Goal: Task Accomplishment & Management: Use online tool/utility

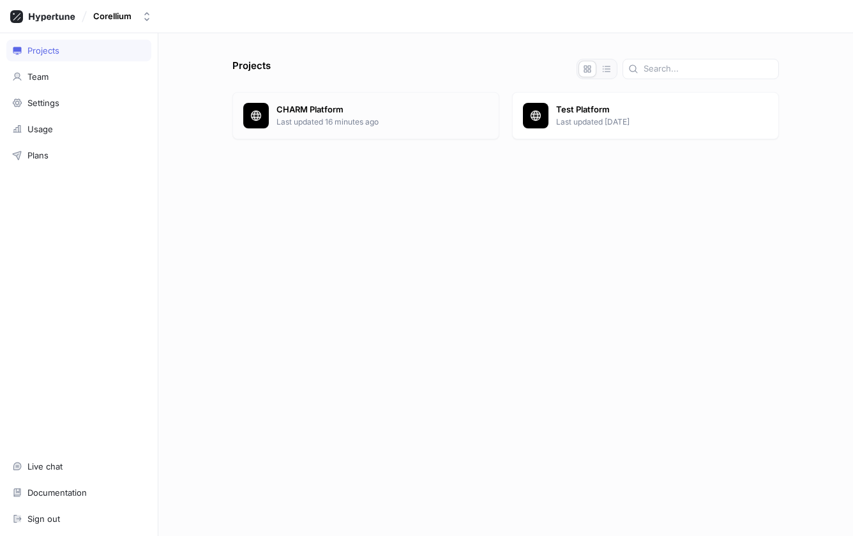
click at [307, 117] on p "Last updated 16 minutes ago" at bounding box center [383, 121] width 212 height 11
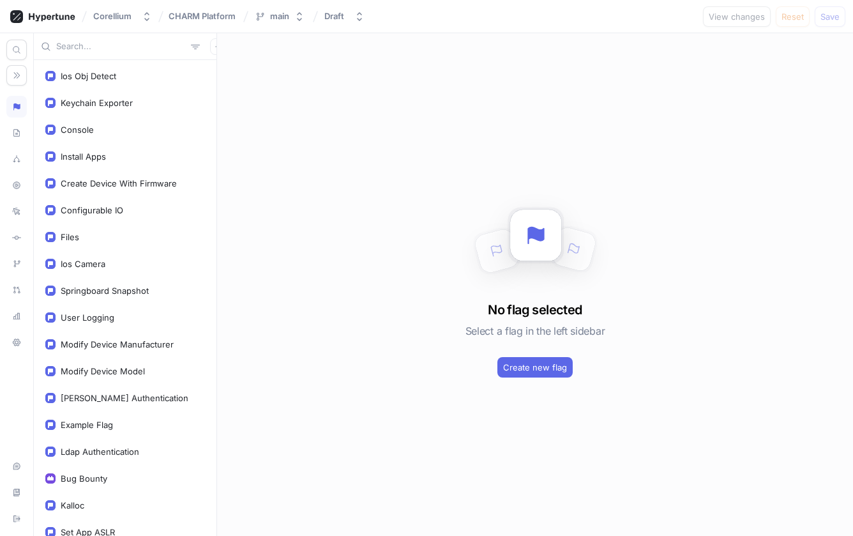
click at [80, 49] on input "text" at bounding box center [121, 46] width 130 height 13
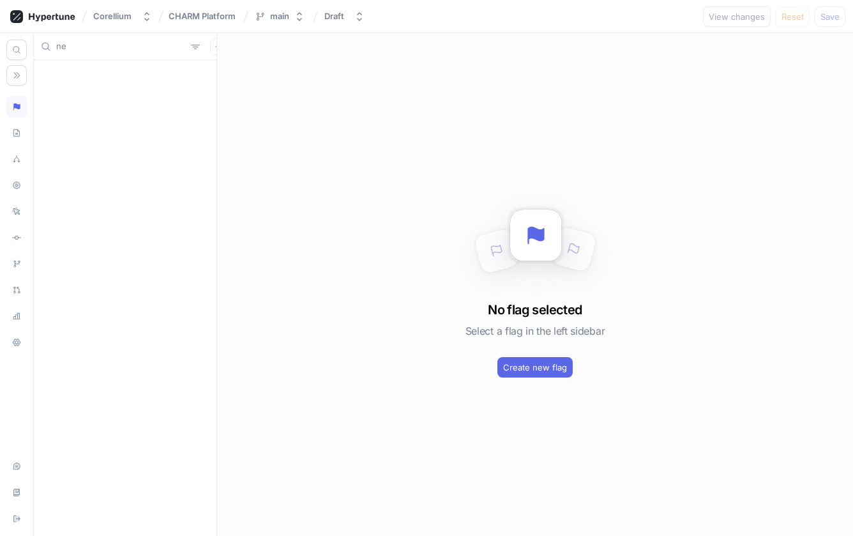
type input "n"
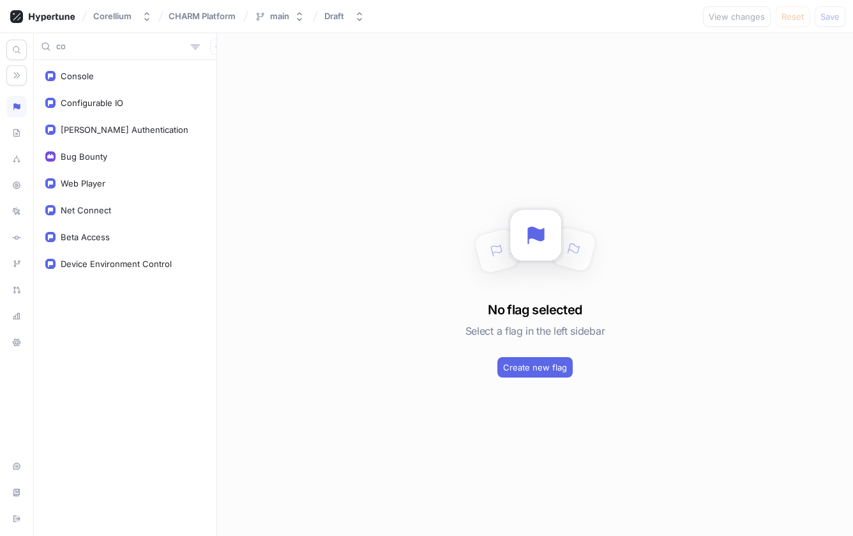
type input "c"
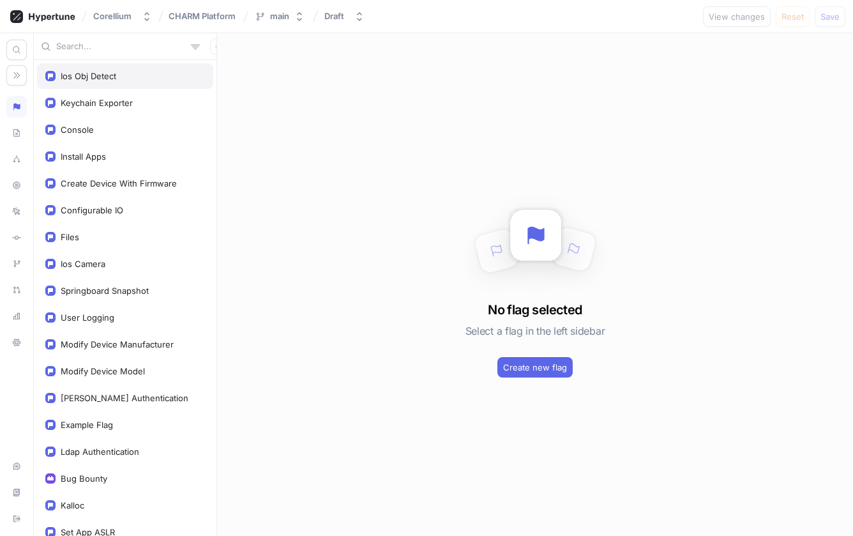
click at [128, 79] on div "Ios Obj Detect" at bounding box center [125, 76] width 160 height 10
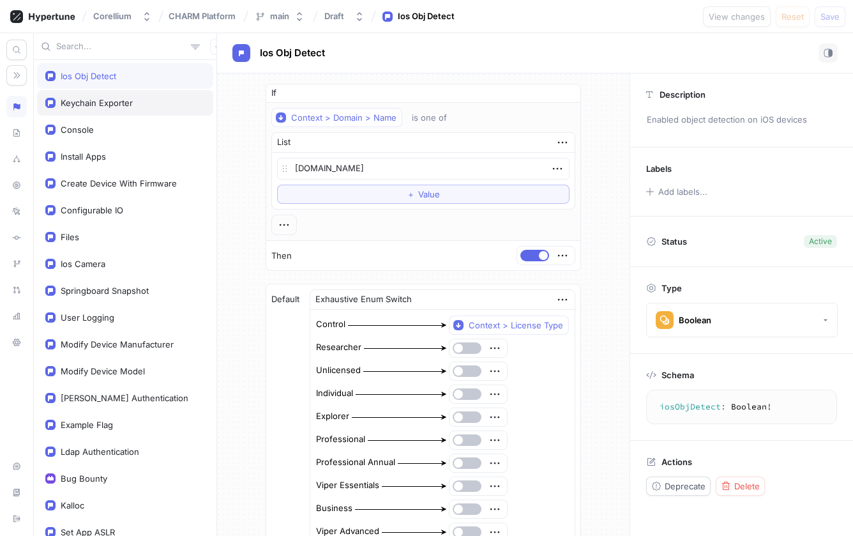
click at [146, 100] on div "Keychain Exporter" at bounding box center [125, 103] width 160 height 10
type textarea "x"
type textarea "keychainExporter: Boolean!"
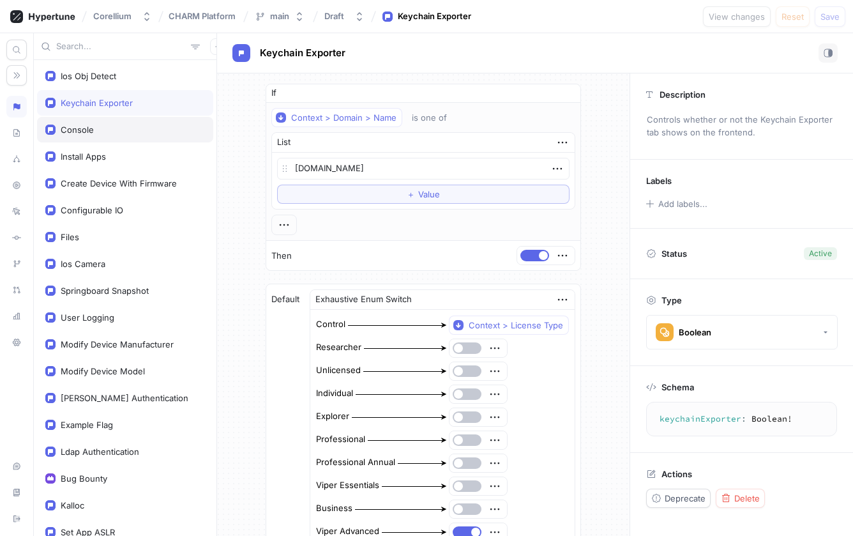
click at [142, 124] on div "Console" at bounding box center [125, 130] width 176 height 26
type textarea "x"
type textarea "console: Console!"
type textarea "x"
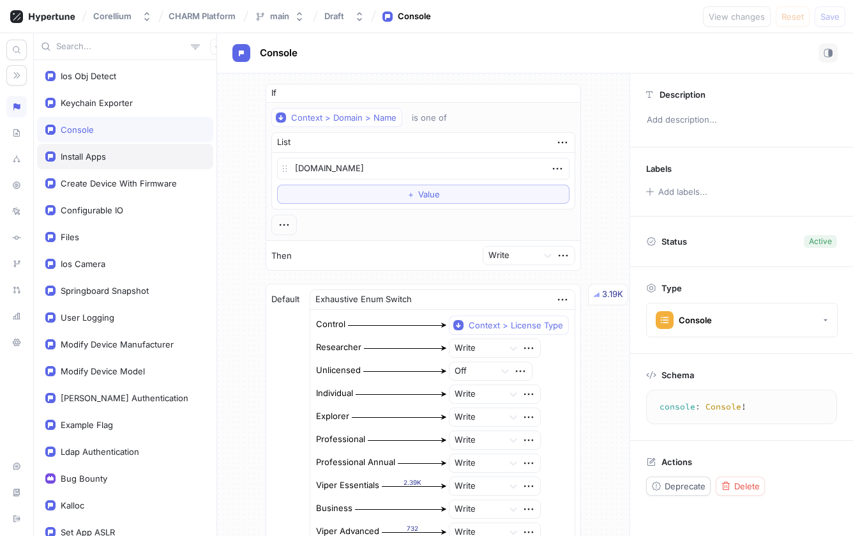
click at [141, 155] on div "Install Apps" at bounding box center [125, 156] width 160 height 10
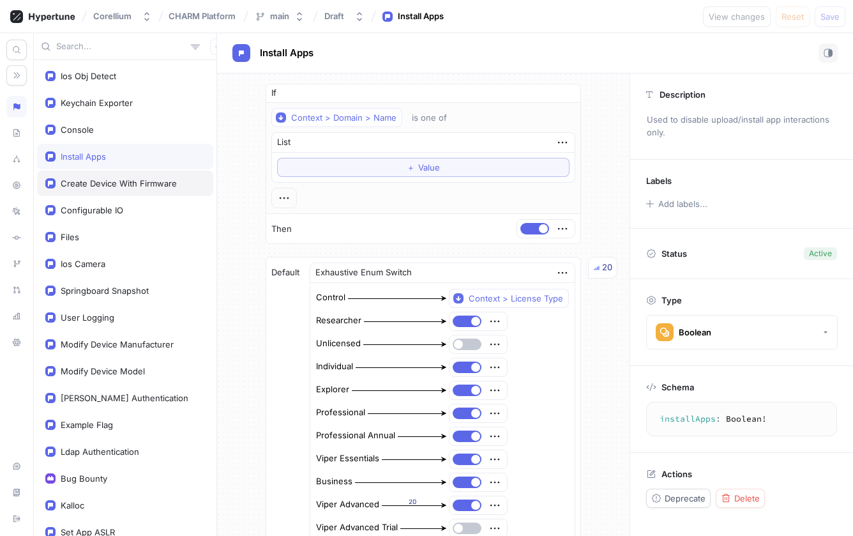
click at [130, 186] on div "Create Device With Firmware" at bounding box center [119, 183] width 116 height 10
type textarea "createDeviceWithFirmware: Boolean!"
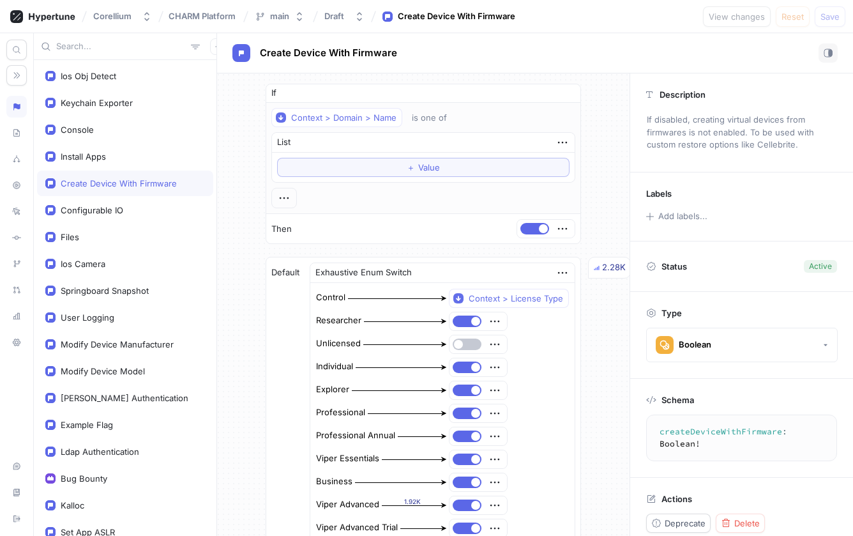
click at [96, 52] on input "text" at bounding box center [121, 46] width 130 height 13
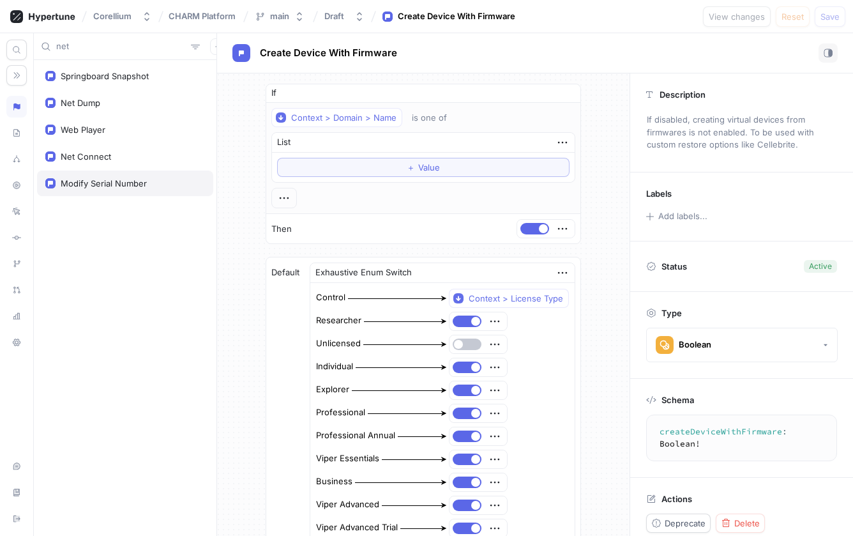
type input "net"
click at [139, 183] on div "Modify Serial Number" at bounding box center [104, 183] width 86 height 10
type textarea "x"
type textarea "modifySerialNumber: Boolean!"
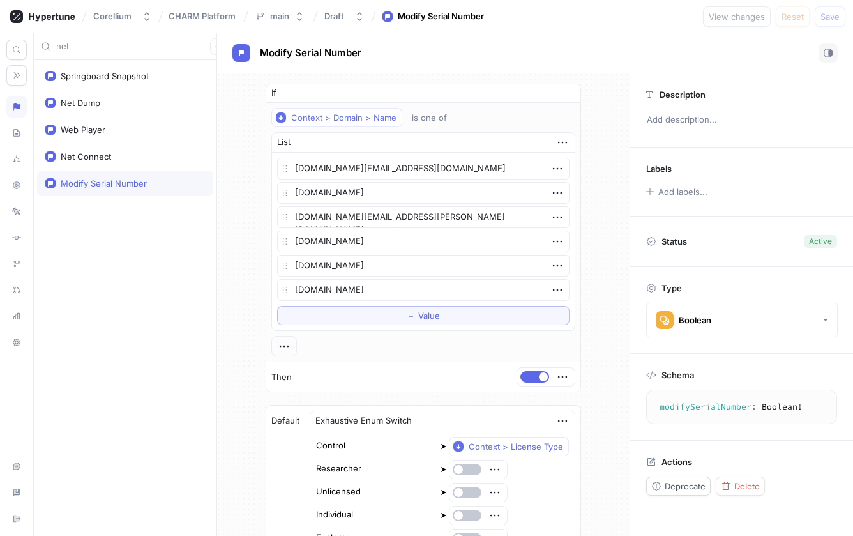
click at [99, 49] on input "net" at bounding box center [121, 46] width 130 height 13
drag, startPoint x: 95, startPoint y: 50, endPoint x: 42, endPoint y: 45, distance: 52.6
click at [42, 45] on div "net" at bounding box center [125, 46] width 183 height 27
type input "mac"
type textarea "x"
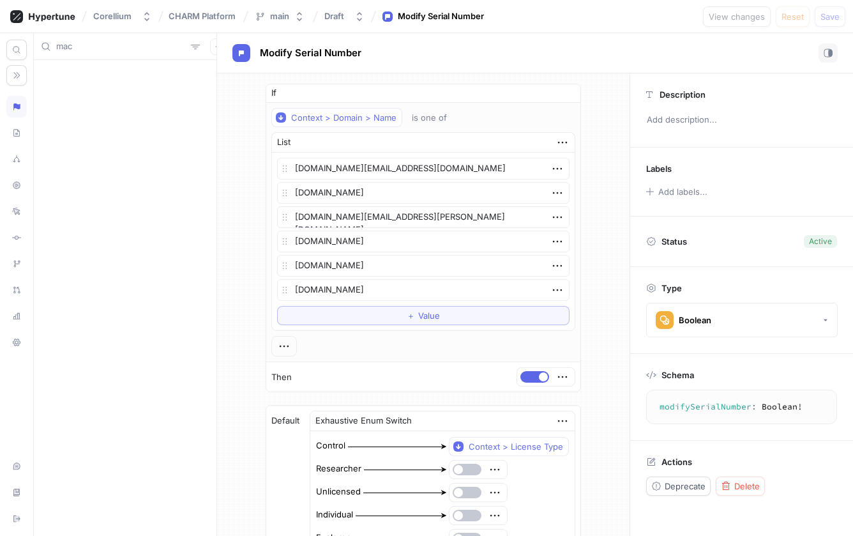
type input "mac"
type textarea "x"
type input "ma"
type textarea "x"
type input "m"
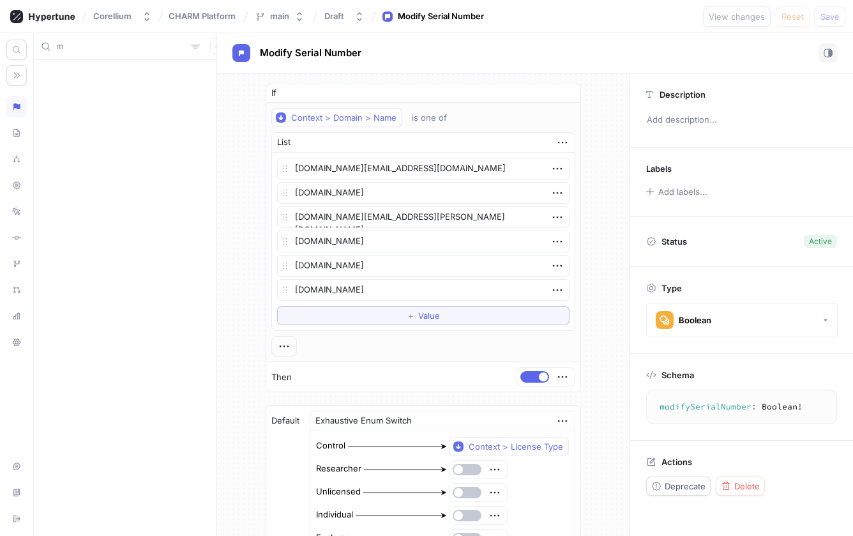
type textarea "x"
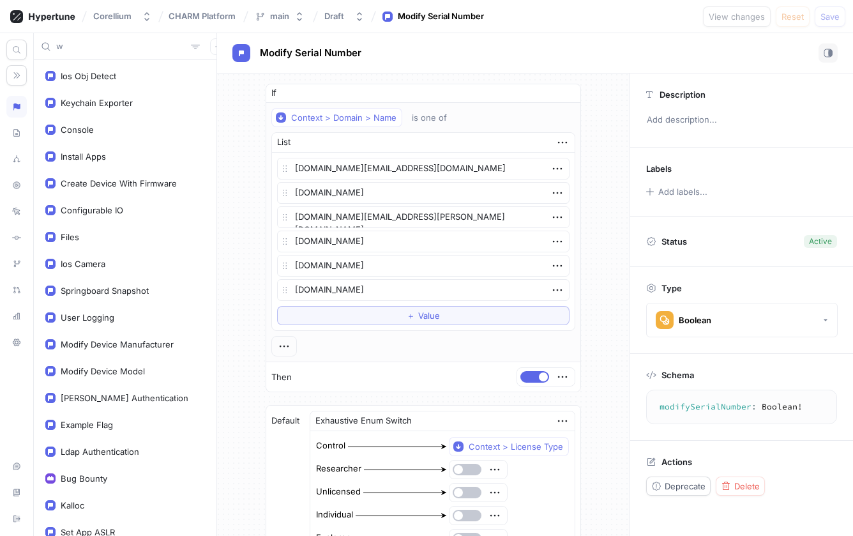
scroll to position [841, 0]
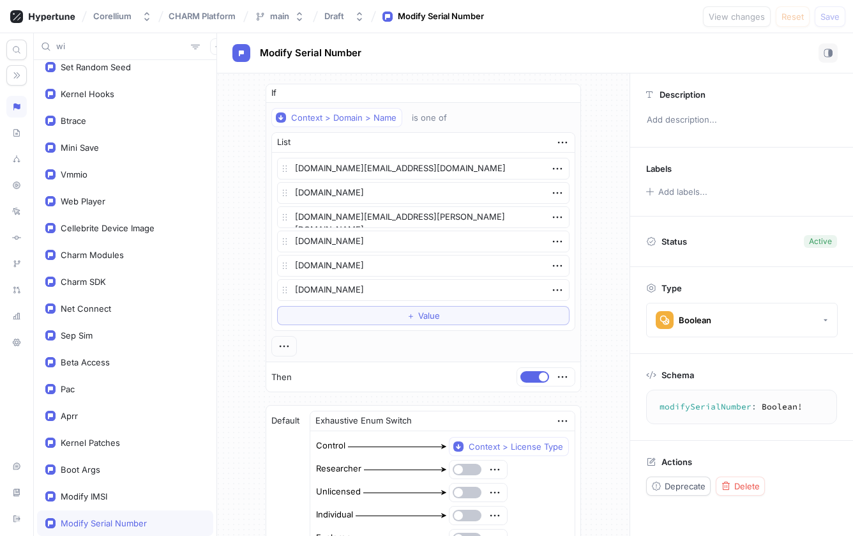
type input "wif"
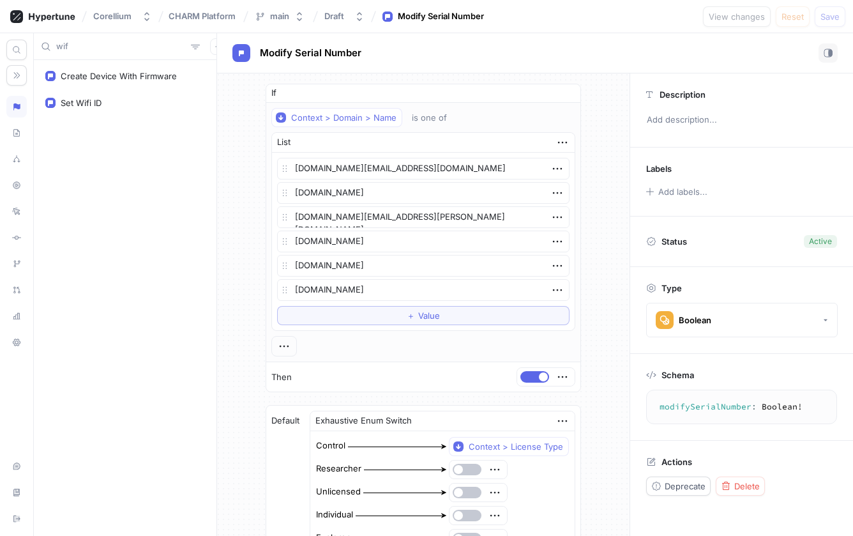
type textarea "x"
type input "wif"
click at [117, 80] on div "Set Wifi ID" at bounding box center [125, 76] width 160 height 10
type textarea "x"
type textarea "setWifiID: Boolean!"
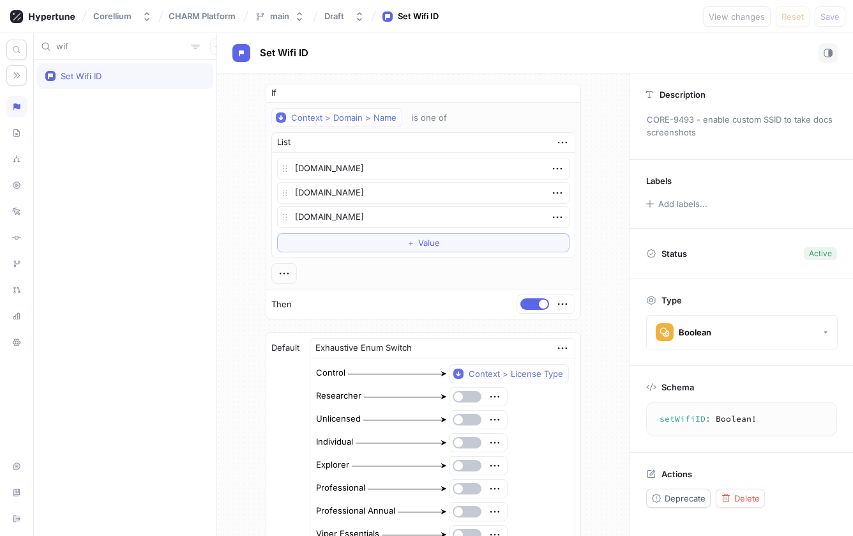
drag, startPoint x: 103, startPoint y: 45, endPoint x: 28, endPoint y: 49, distance: 74.8
click at [28, 49] on div "Type: All Switch views Edit your schema with the visual editor or in GraphQL. E…" at bounding box center [426, 284] width 853 height 503
click at [93, 49] on input "wif" at bounding box center [121, 46] width 130 height 13
drag, startPoint x: 69, startPoint y: 47, endPoint x: 38, endPoint y: 49, distance: 30.8
click at [36, 50] on div "wif" at bounding box center [125, 46] width 183 height 27
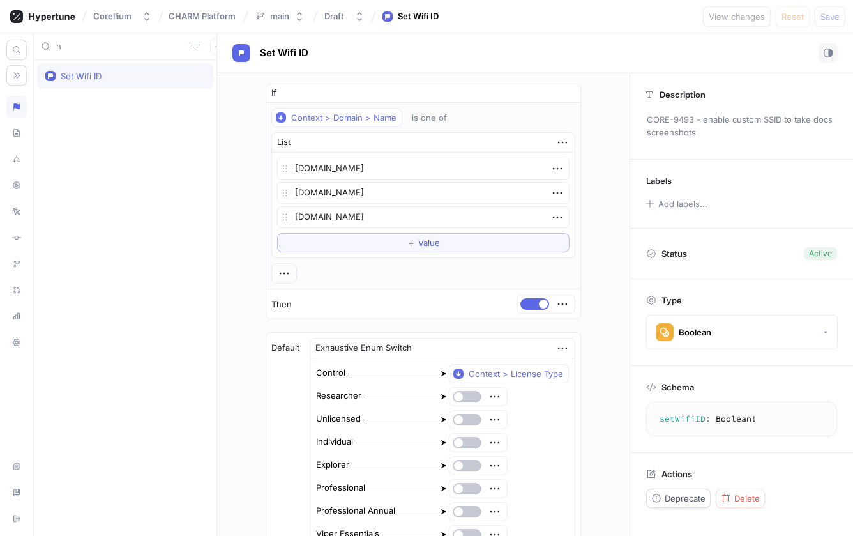
type input "ne"
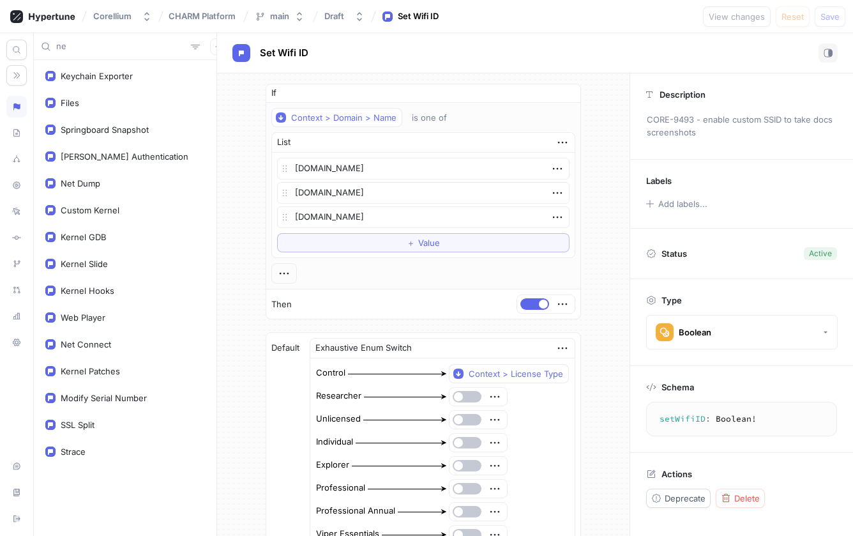
type textarea "x"
type input "net"
type textarea "x"
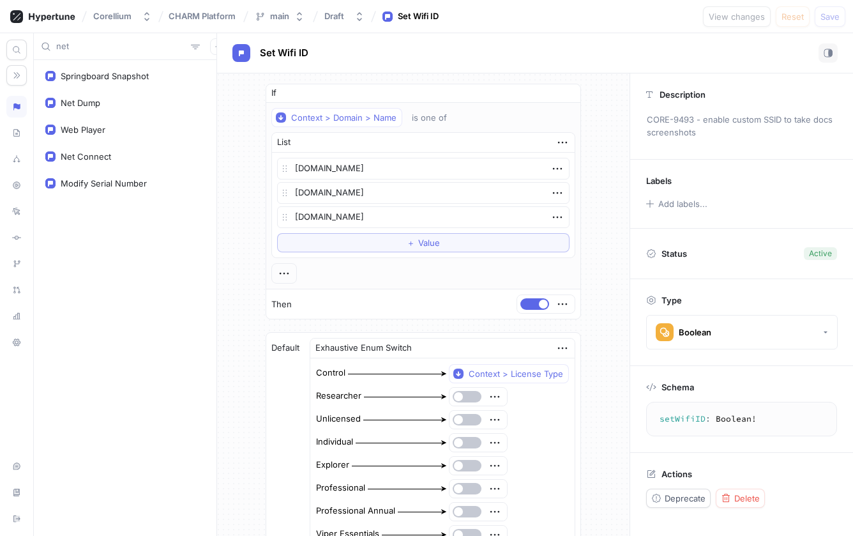
type input "ne"
type textarea "x"
type input "n"
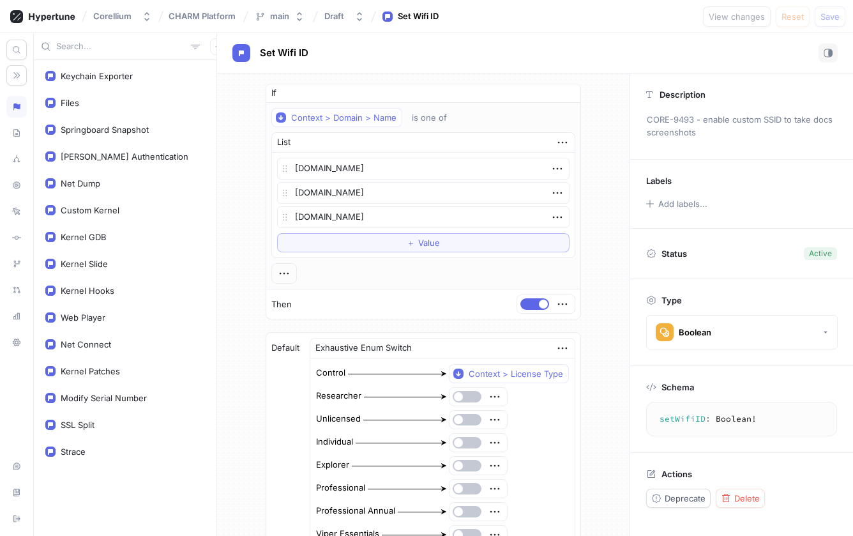
type textarea "x"
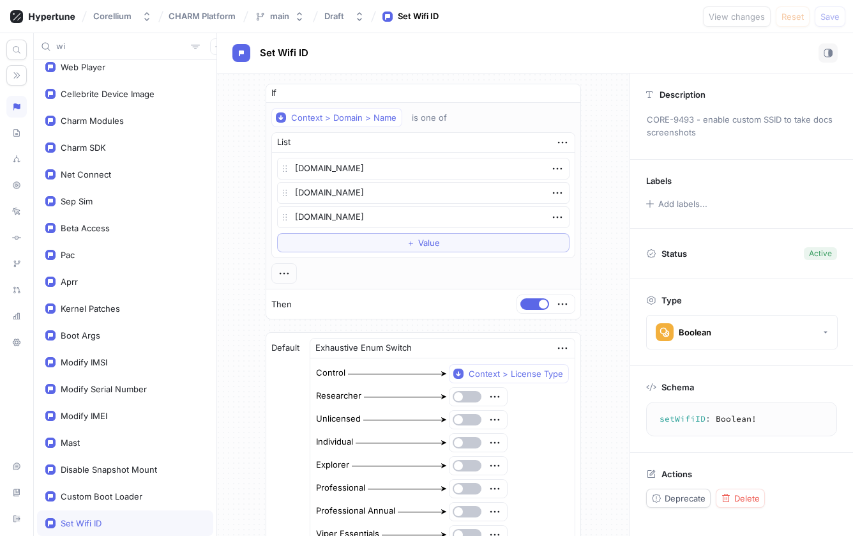
type input "wif"
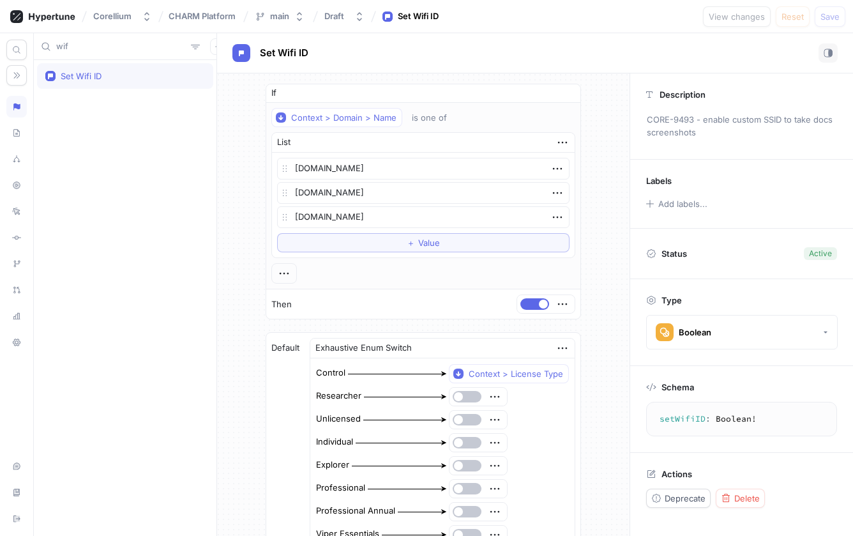
click at [76, 74] on div "Set Wifi ID" at bounding box center [81, 76] width 41 height 10
type textarea "x"
click at [114, 54] on div "wif" at bounding box center [125, 46] width 183 height 27
click at [126, 45] on input "wif" at bounding box center [121, 46] width 130 height 13
type input "wifi"
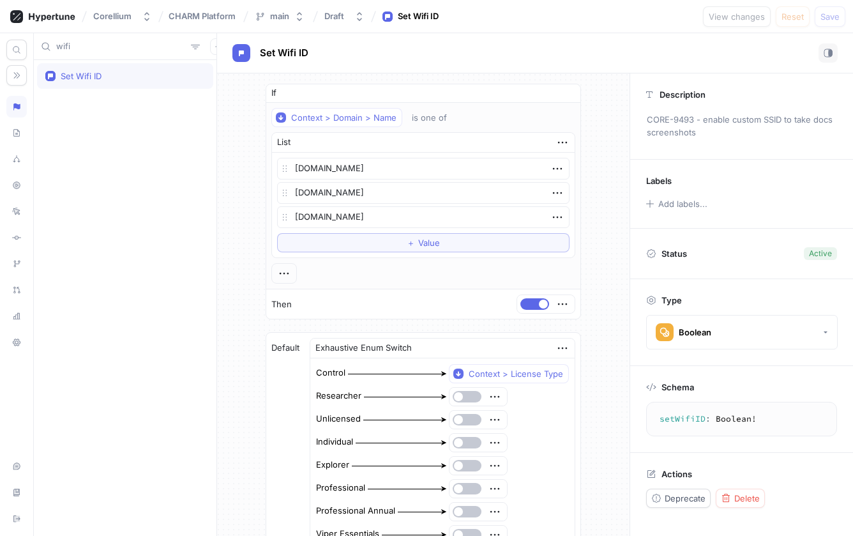
type textarea "x"
type input "wi"
type textarea "x"
type input "w"
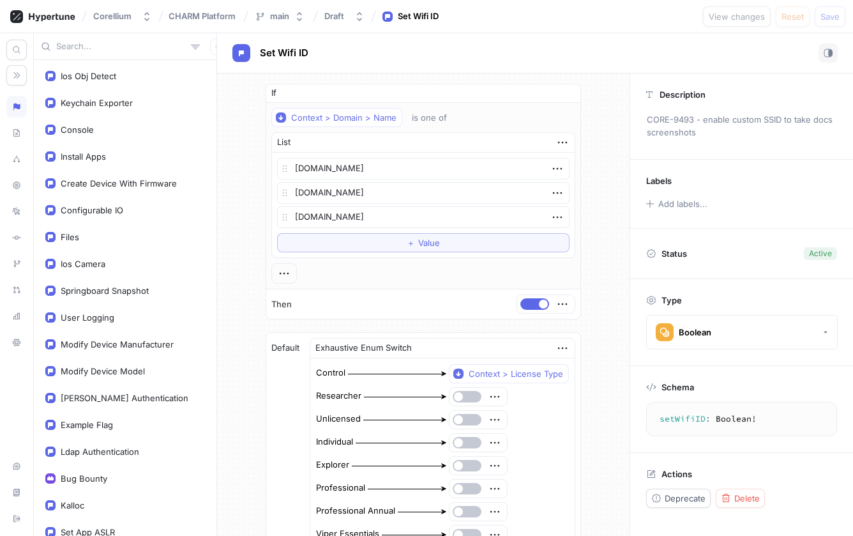
type textarea "x"
click at [584, 22] on div "Corellium CHARM Platform main Draft Set Wifi ID View changes Reset Save" at bounding box center [426, 16] width 853 height 33
click at [587, 31] on div "Corellium CHARM Platform main Draft Set Wifi ID View changes Reset Save" at bounding box center [426, 16] width 853 height 33
click at [589, 22] on div "Corellium CHARM Platform main Draft Set Wifi ID View changes Reset Save" at bounding box center [426, 16] width 853 height 33
type textarea "x"
